Goal: Contribute content: Add original content to the website for others to see

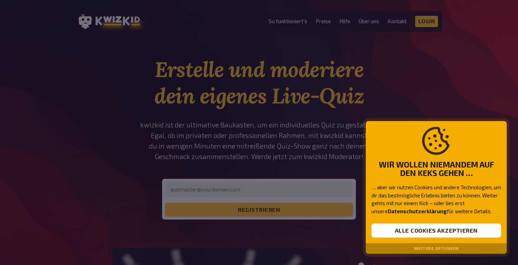
click at [442, 235] on button "Alle Cookies akzeptieren" at bounding box center [436, 231] width 130 height 14
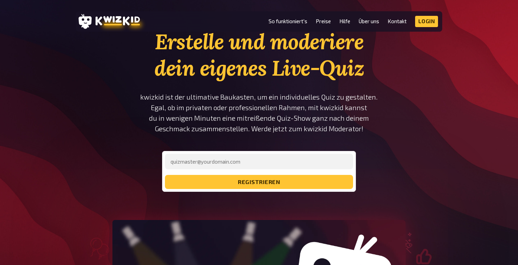
scroll to position [29, 0]
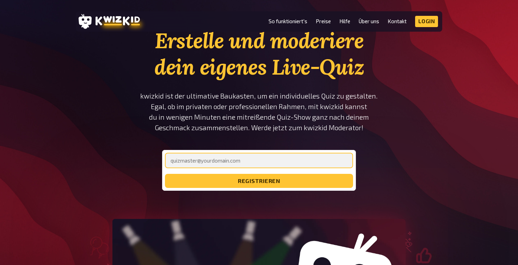
click at [210, 161] on input "email" at bounding box center [259, 160] width 188 height 15
type input "[EMAIL_ADDRESS][DOMAIN_NAME]"
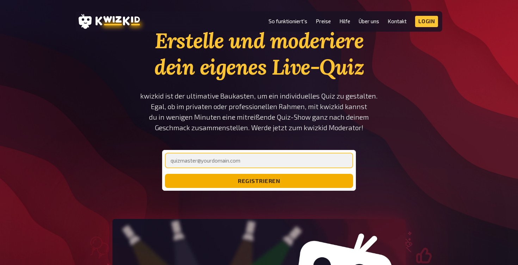
type input "[EMAIL_ADDRESS][DOMAIN_NAME]"
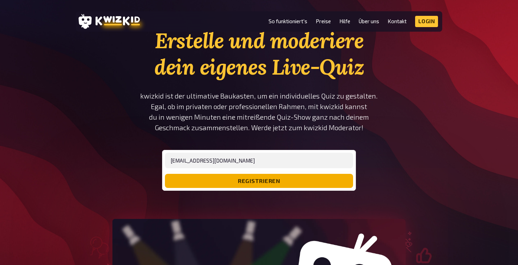
click at [244, 182] on button "registrieren" at bounding box center [259, 181] width 188 height 14
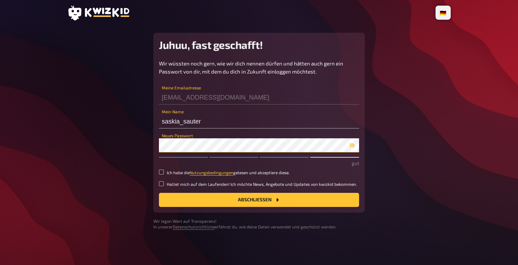
click at [150, 143] on main "Juhuu, fast geschafft! Wir wüssten noch gern, wie wir dich nennen dürfen und hä…" at bounding box center [258, 131] width 383 height 197
click at [399, 131] on main "Juhuu, fast geschafft! Wir wüssten noch gern, wie wir dich nennen dürfen und hä…" at bounding box center [258, 131] width 383 height 197
click at [176, 173] on small "Ich habe die Nutzungsbedingungen gelesen und akzeptiere diese." at bounding box center [228, 173] width 123 height 6
click at [164, 173] on input "Ich habe die Nutzungsbedingungen gelesen und akzeptiere diese." at bounding box center [161, 172] width 5 height 5
checkbox input "true"
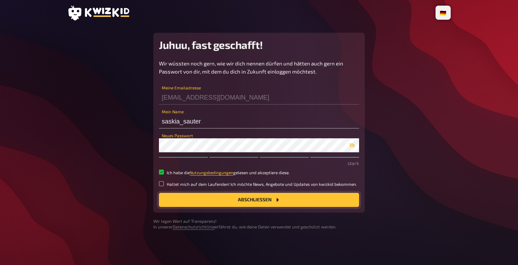
click at [200, 201] on button "Abschließen" at bounding box center [259, 200] width 200 height 14
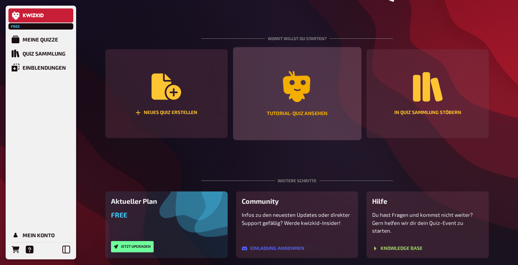
scroll to position [49, 0]
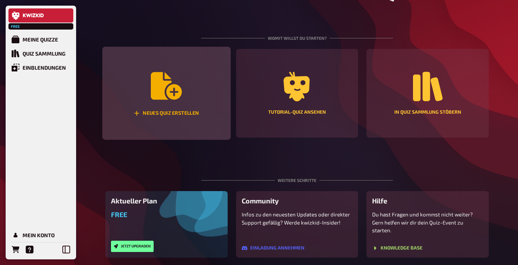
click at [144, 105] on div "Neues Quiz erstellen" at bounding box center [166, 93] width 128 height 93
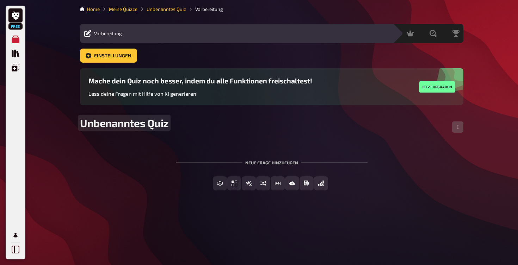
click at [141, 123] on span "Unbenanntes Quiz" at bounding box center [124, 123] width 89 height 13
drag, startPoint x: 80, startPoint y: 122, endPoint x: 246, endPoint y: 125, distance: 165.9
click at [246, 125] on div "Home Meine Quizze Unbenanntes Quiz Vorbereitung Vorbereitung Inhalte Bearbeiten…" at bounding box center [271, 132] width 395 height 265
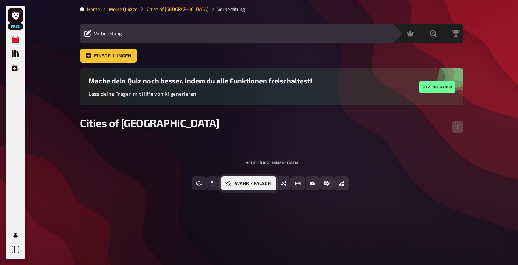
click at [251, 185] on span "Wahr / Falsch" at bounding box center [253, 183] width 36 height 5
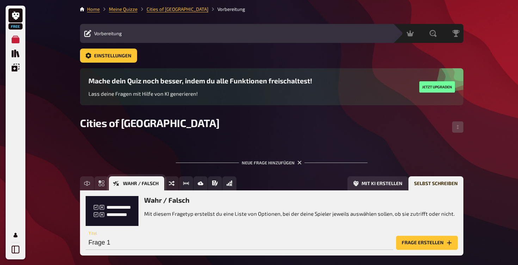
scroll to position [27, 0]
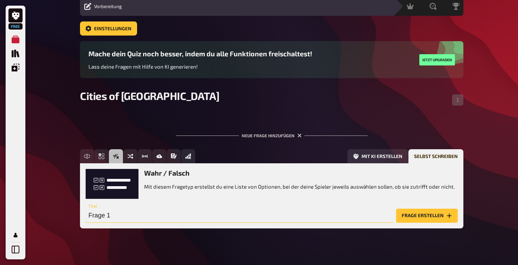
click at [154, 218] on input "Frage 1" at bounding box center [240, 216] width 308 height 14
drag, startPoint x: 132, startPoint y: 216, endPoint x: 50, endPoint y: 216, distance: 82.4
click at [50, 216] on div "Free Meine Quizze Quiz Sammlung Einblendungen Mein Konto Home Meine Quizze Citi…" at bounding box center [259, 123] width 518 height 301
type input "Edinburgh is as big as London."
click at [421, 217] on button "Frage erstellen" at bounding box center [427, 216] width 62 height 14
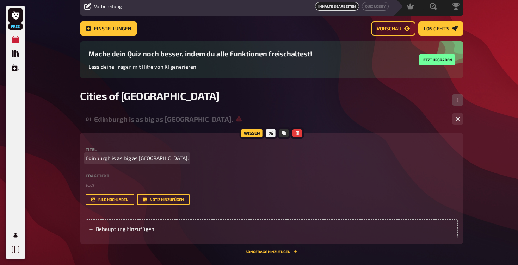
click at [141, 161] on span "Edinburgh is as big as London." at bounding box center [137, 158] width 103 height 8
drag, startPoint x: 86, startPoint y: 158, endPoint x: 178, endPoint y: 161, distance: 92.0
click at [178, 161] on p "Edinburgh is as big as London." at bounding box center [272, 158] width 372 height 8
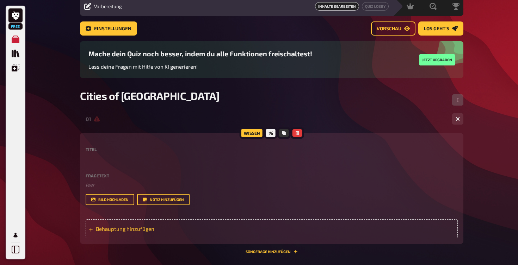
click at [124, 224] on div "Behauptung hinzufügen" at bounding box center [272, 228] width 372 height 19
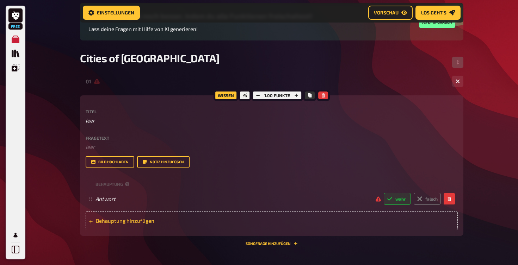
scroll to position [72, 0]
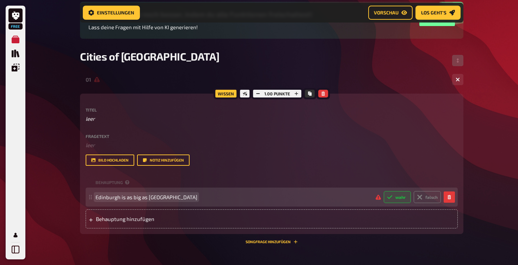
click at [187, 196] on span "Edinburgh is as big as London" at bounding box center [232, 197] width 274 height 6
click at [430, 195] on label "falsch" at bounding box center [427, 197] width 27 height 12
click at [384, 191] on input "falsch" at bounding box center [383, 191] width 0 height 0
radio input "true"
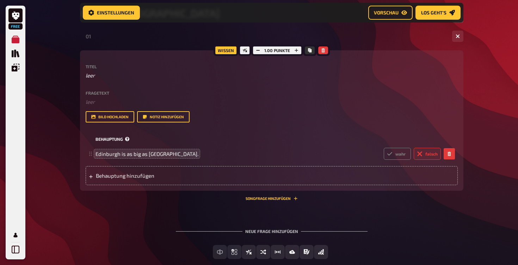
scroll to position [116, 0]
click at [152, 175] on span "Behauptung hinzufügen" at bounding box center [151, 175] width 110 height 6
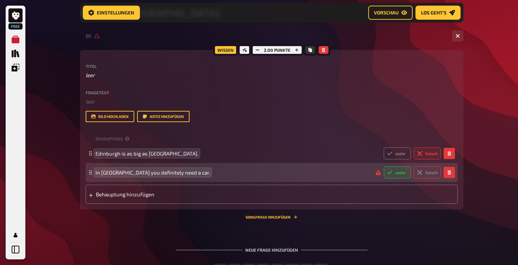
click at [419, 176] on label "falsch" at bounding box center [427, 173] width 27 height 12
click at [384, 167] on input "falsch" at bounding box center [383, 166] width 0 height 0
radio input "true"
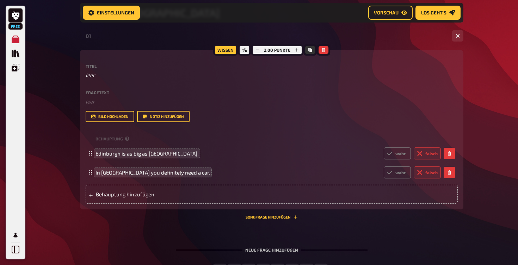
click at [274, 249] on div "Neue Frage hinzufügen" at bounding box center [272, 247] width 192 height 22
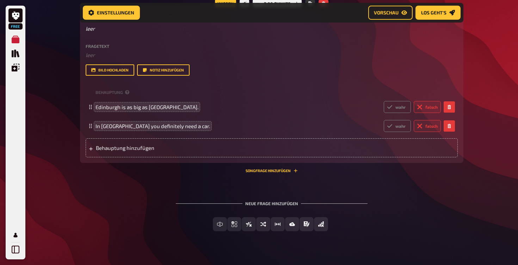
scroll to position [170, 0]
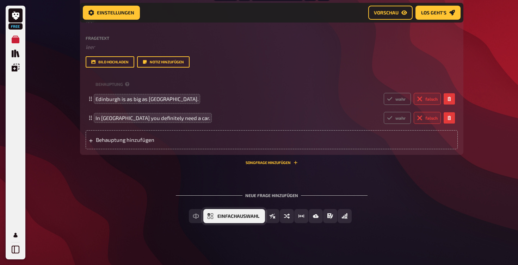
click at [233, 214] on span "Einfachauswahl" at bounding box center [238, 216] width 42 height 5
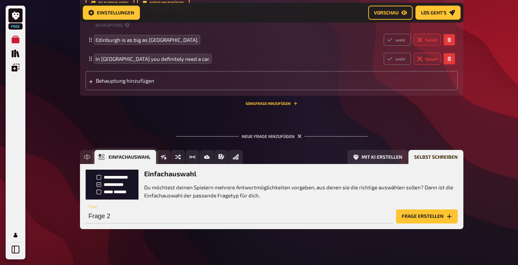
scroll to position [238, 0]
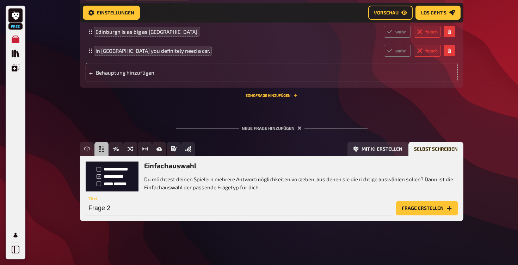
click at [428, 209] on button "Frage erstellen" at bounding box center [427, 208] width 62 height 14
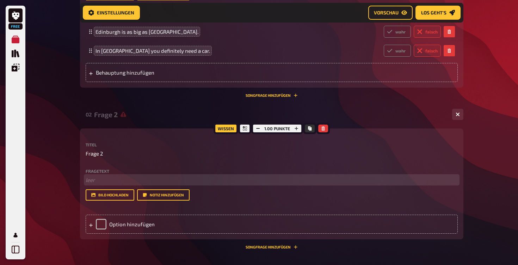
click at [99, 177] on p "﻿ leer" at bounding box center [272, 180] width 372 height 8
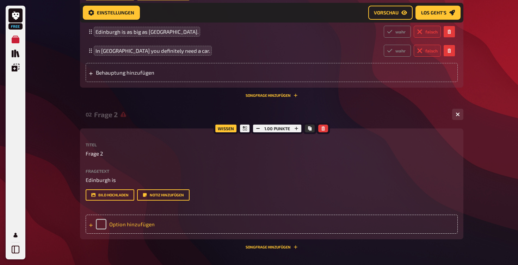
click at [126, 225] on div "Option hinzufügen" at bounding box center [272, 224] width 372 height 19
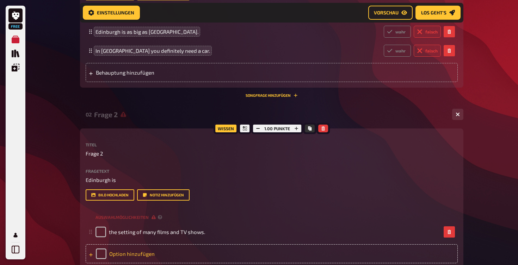
click at [127, 252] on div "Option hinzufügen" at bounding box center [272, 253] width 372 height 19
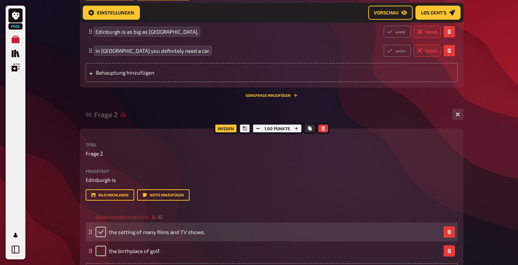
click at [100, 233] on input "checkbox" at bounding box center [100, 232] width 11 height 11
checkbox input "true"
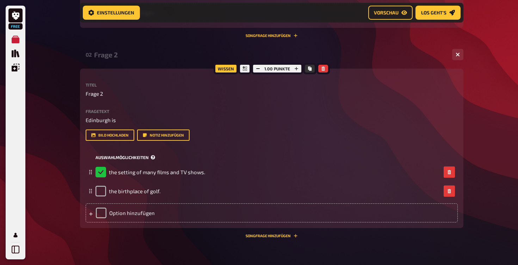
scroll to position [298, 0]
click at [122, 212] on div "Option hinzufügen" at bounding box center [272, 212] width 372 height 19
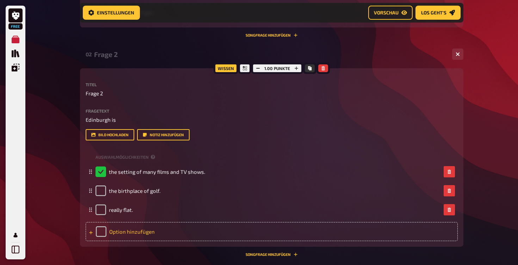
click at [120, 230] on div "Option hinzufügen" at bounding box center [272, 231] width 372 height 19
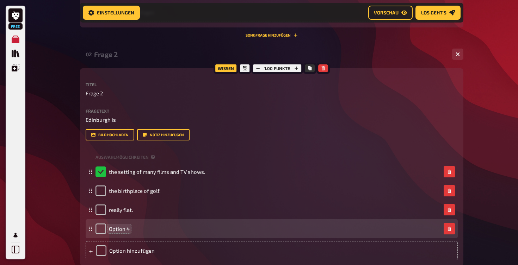
click at [116, 226] on span "Option 4" at bounding box center [119, 229] width 21 height 6
drag, startPoint x: 109, startPoint y: 229, endPoint x: 137, endPoint y: 229, distance: 28.2
click at [137, 229] on div "Option 4" at bounding box center [267, 229] width 345 height 11
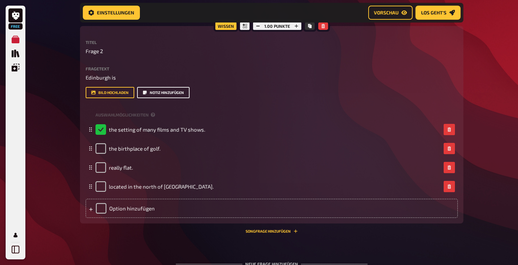
scroll to position [331, 0]
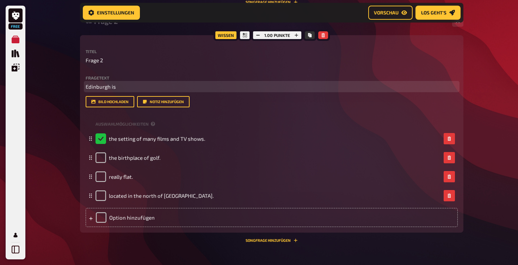
click at [117, 88] on p "Edinburgh is" at bounding box center [272, 87] width 372 height 8
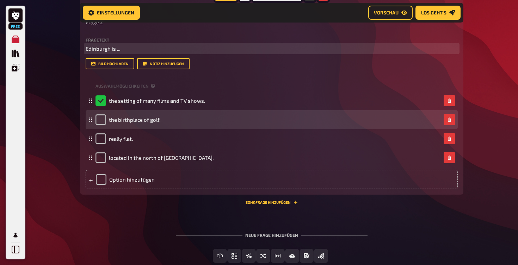
scroll to position [374, 0]
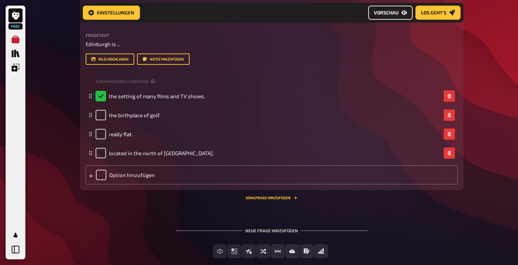
click at [393, 10] on span "Vorschau" at bounding box center [386, 12] width 25 height 5
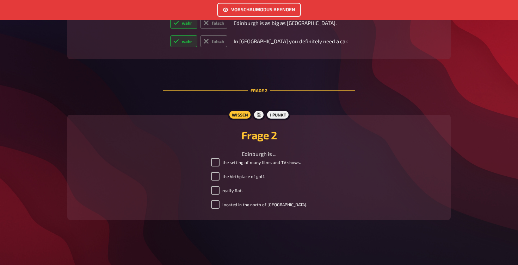
click at [281, 7] on link "Vorschaumodus beenden" at bounding box center [259, 10] width 84 height 14
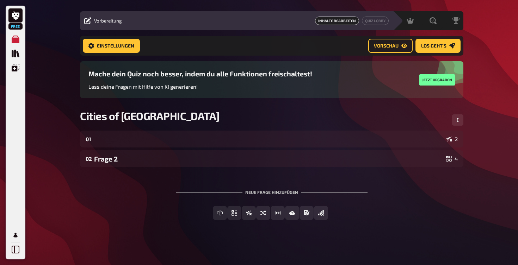
click at [345, 140] on html "Free Meine Quizze Quiz Sammlung Einblendungen Mein Konto Home Meine Quizze Citi…" at bounding box center [259, 126] width 518 height 278
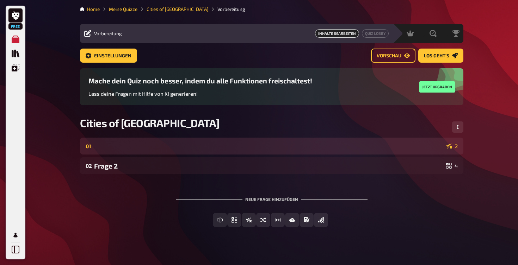
click at [407, 148] on div "01 2" at bounding box center [272, 146] width 372 height 6
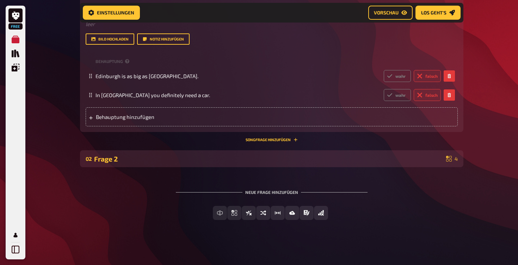
scroll to position [193, 0]
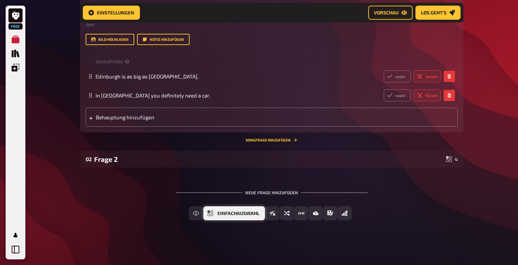
click at [220, 216] on button "Einfachauswahl" at bounding box center [234, 213] width 62 height 14
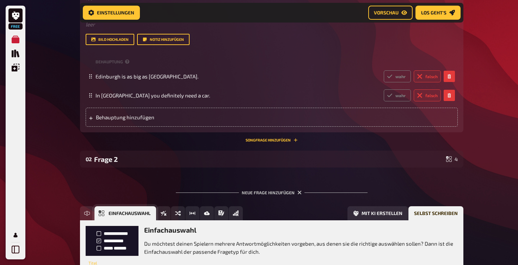
scroll to position [258, 0]
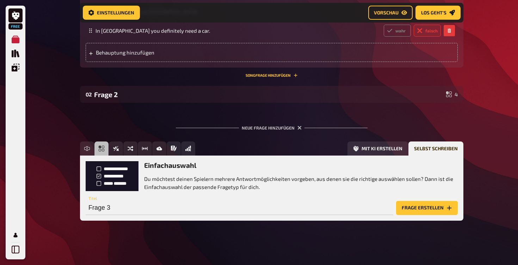
click at [427, 208] on button "Frage erstellen" at bounding box center [427, 208] width 62 height 14
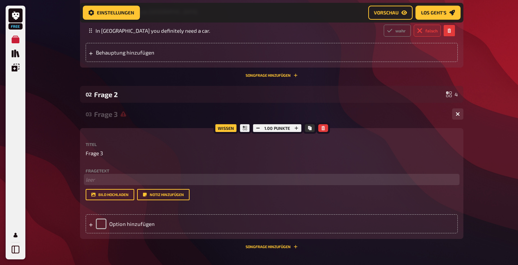
click at [117, 180] on p "﻿ leer" at bounding box center [272, 180] width 372 height 8
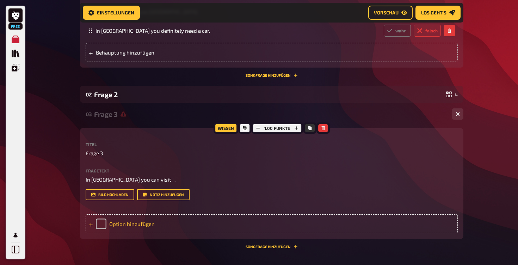
click at [144, 221] on div "Option hinzufügen" at bounding box center [272, 224] width 372 height 19
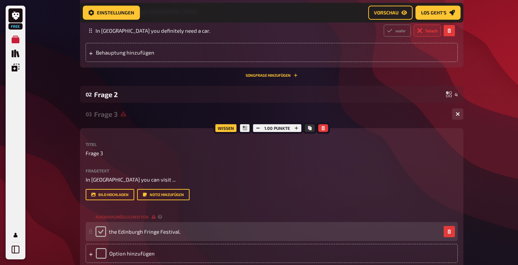
click at [103, 230] on input "checkbox" at bounding box center [100, 232] width 11 height 11
checkbox input "true"
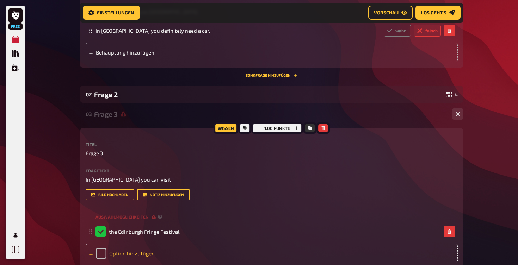
click at [129, 252] on div "Option hinzufügen" at bounding box center [272, 253] width 372 height 19
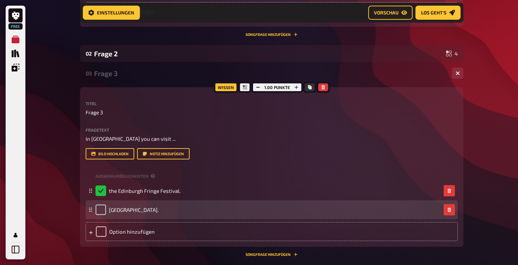
scroll to position [300, 0]
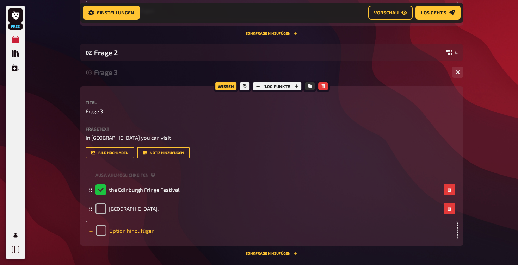
click at [136, 228] on div "Option hinzufügen" at bounding box center [272, 230] width 372 height 19
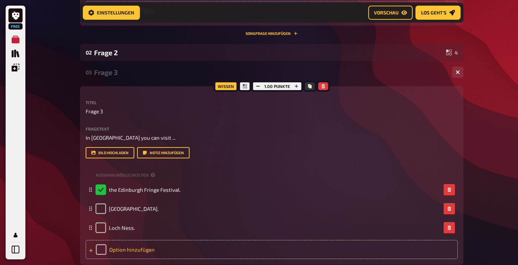
click at [133, 247] on div "Option hinzufügen" at bounding box center [272, 249] width 372 height 19
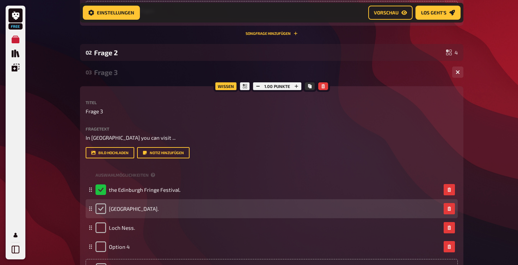
click at [102, 208] on input "checkbox" at bounding box center [100, 209] width 11 height 11
checkbox input "true"
checkbox input "false"
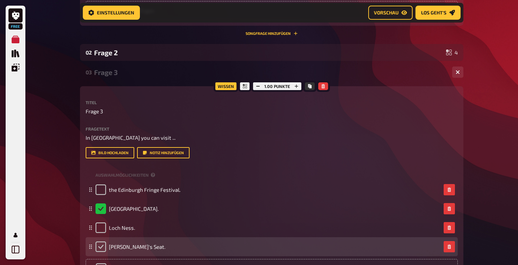
click at [102, 245] on input "checkbox" at bounding box center [100, 247] width 11 height 11
checkbox input "true"
checkbox input "false"
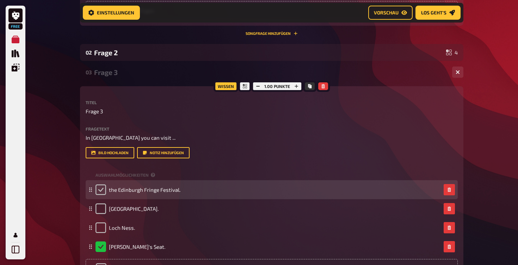
click at [102, 188] on input "checkbox" at bounding box center [100, 190] width 11 height 11
checkbox input "true"
checkbox input "false"
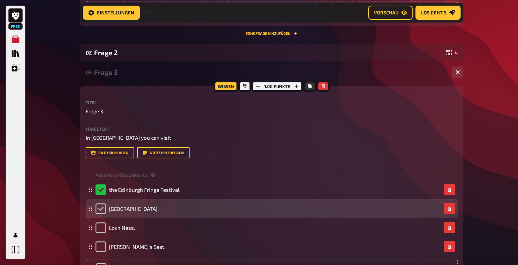
click at [103, 206] on input "checkbox" at bounding box center [100, 209] width 11 height 11
checkbox input "true"
checkbox input "false"
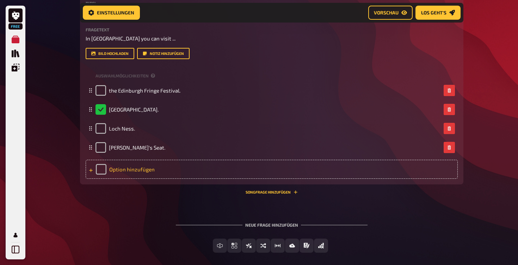
scroll to position [398, 0]
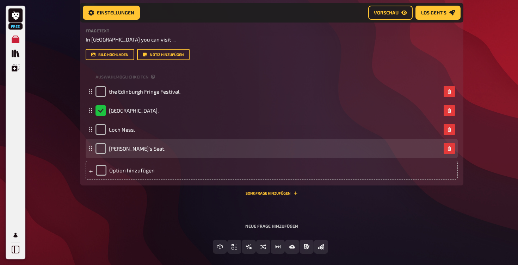
click at [90, 149] on icon at bounding box center [90, 149] width 4 height 4
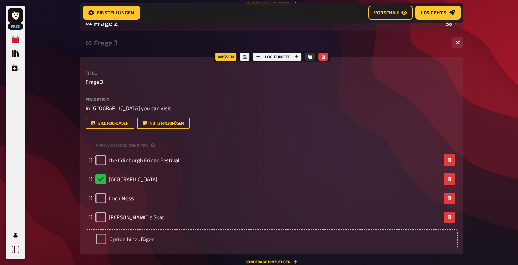
scroll to position [329, 0]
click at [245, 57] on icon at bounding box center [245, 57] width 4 height 4
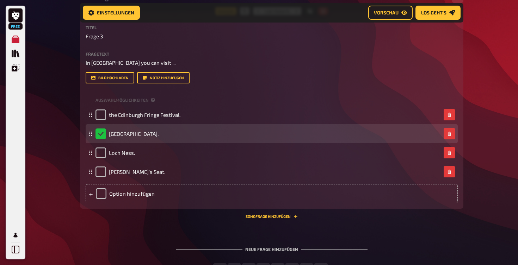
scroll to position [386, 0]
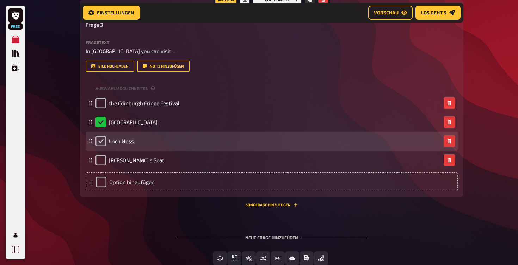
click at [99, 140] on input "checkbox" at bounding box center [100, 141] width 11 height 11
checkbox input "true"
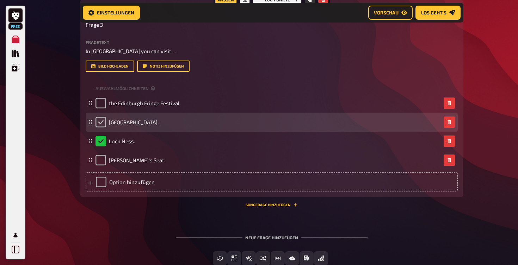
click at [103, 117] on input "checkbox" at bounding box center [100, 122] width 11 height 11
checkbox input "true"
checkbox input "false"
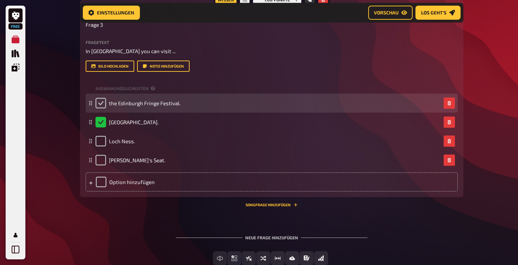
click at [101, 104] on input "checkbox" at bounding box center [100, 103] width 11 height 11
checkbox input "true"
checkbox input "false"
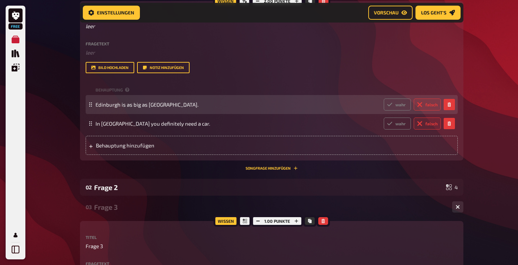
scroll to position [165, 0]
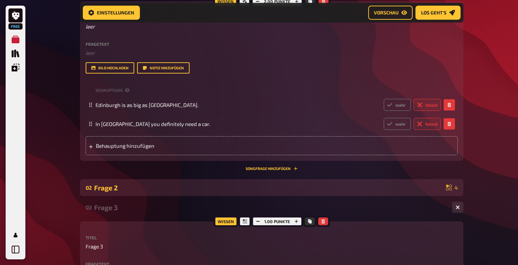
click at [114, 184] on div "Frage 2" at bounding box center [268, 188] width 349 height 8
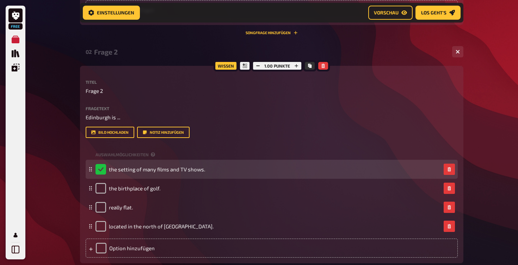
scroll to position [302, 0]
